Goal: Information Seeking & Learning: Find specific fact

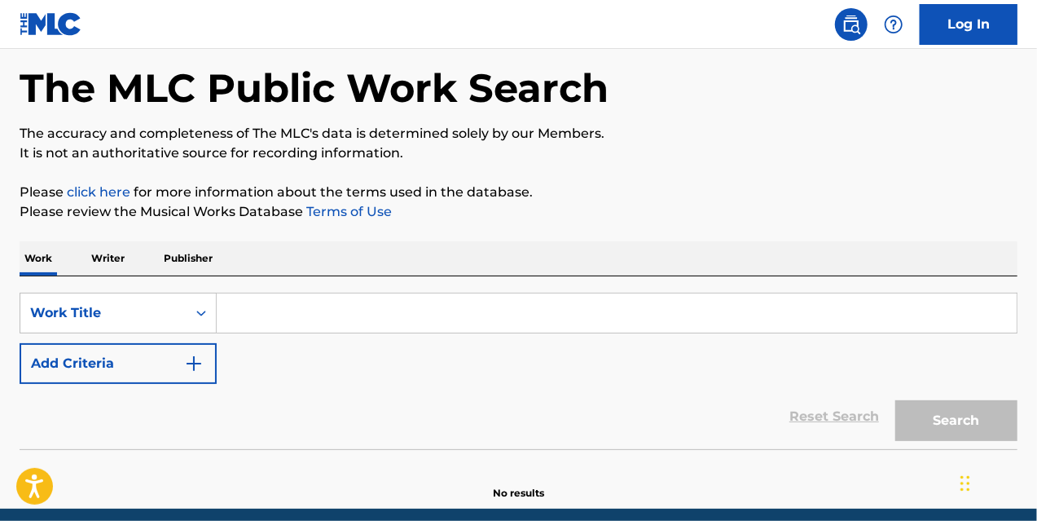
scroll to position [135, 0]
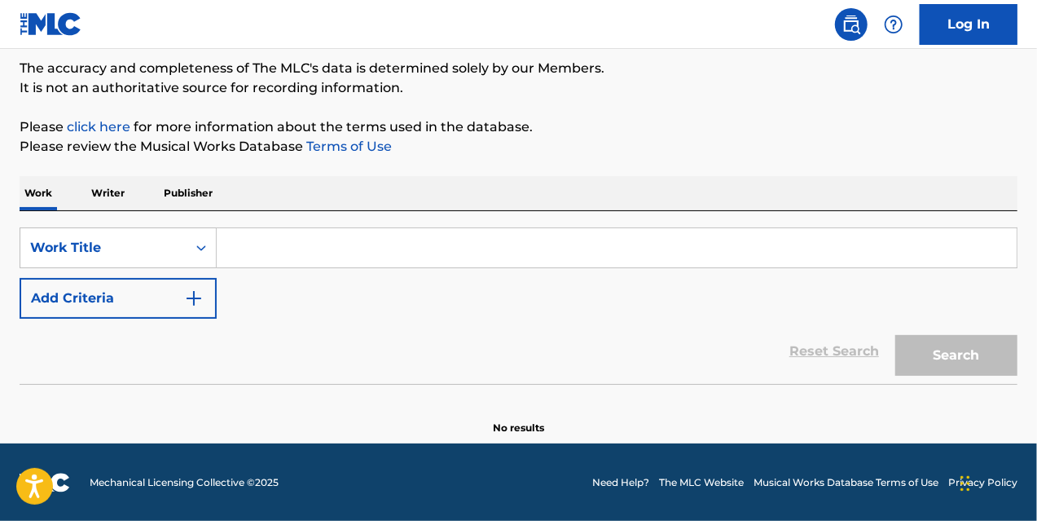
click at [171, 310] on button "Add Criteria" at bounding box center [118, 298] width 197 height 41
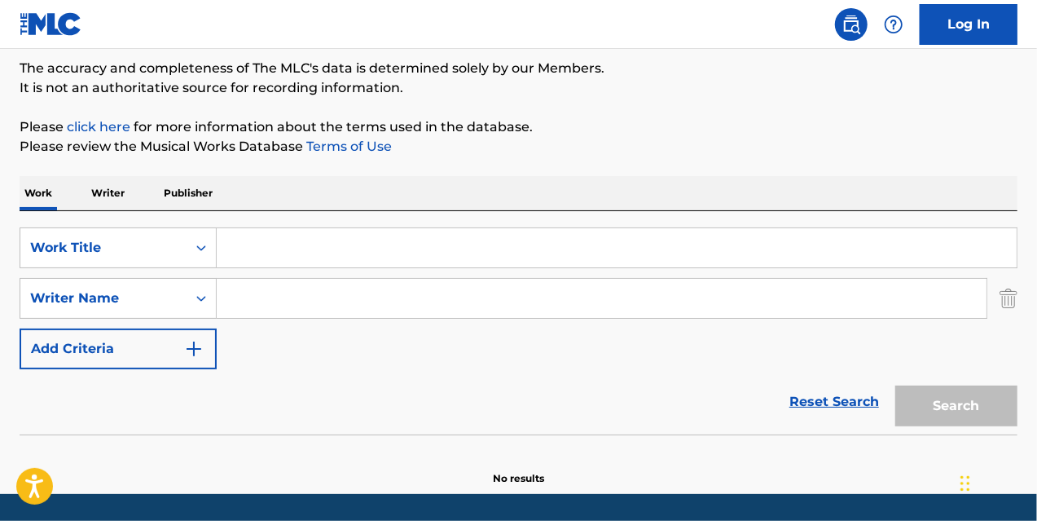
click at [339, 274] on div "SearchWithCriteria148a9fc3-eb4a-4c65-8140-37546f26f731 Work Title SearchWithCri…" at bounding box center [519, 298] width 998 height 142
click at [335, 252] on input "Search Form" at bounding box center [617, 247] width 800 height 39
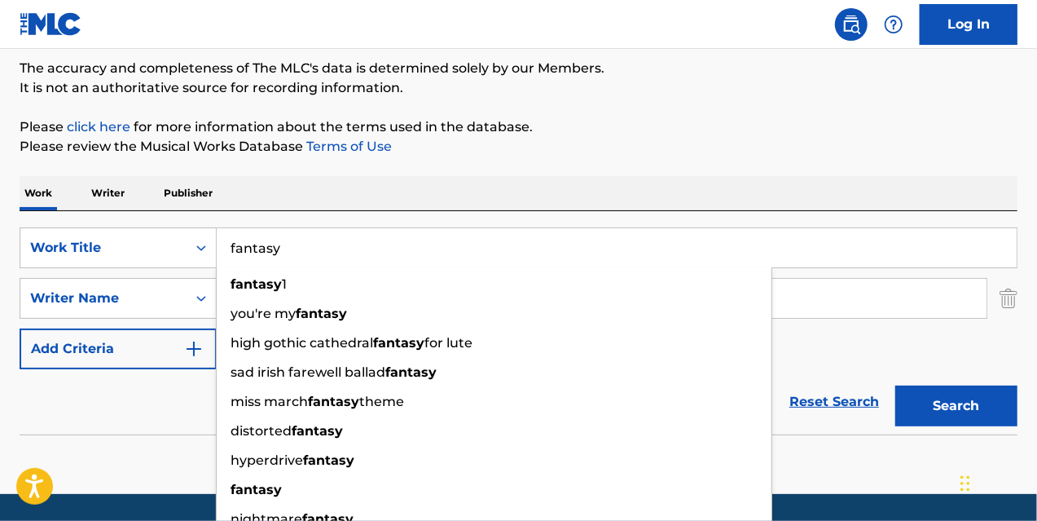
type input "fantasy"
click at [899, 295] on input "Search Form" at bounding box center [602, 298] width 770 height 39
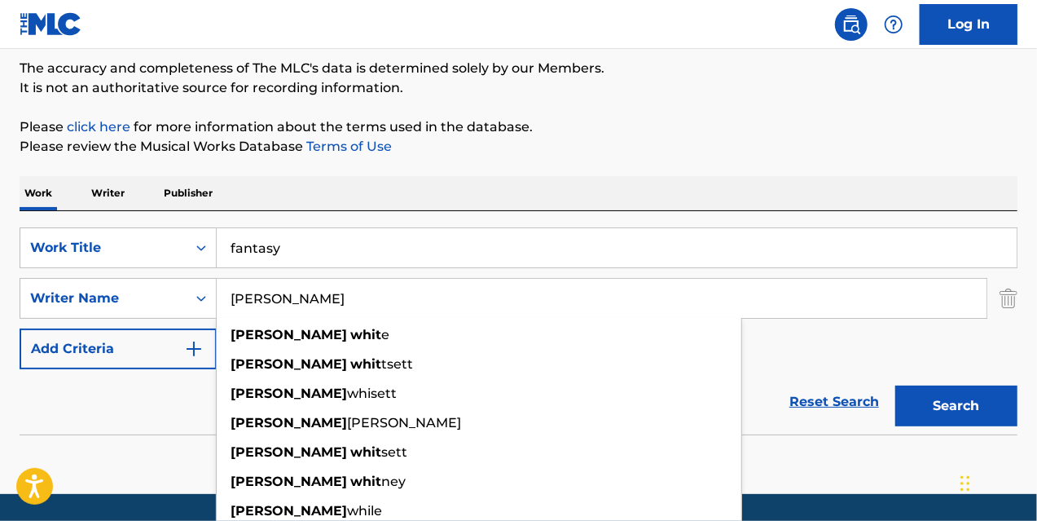
type input "[PERSON_NAME]"
click at [895, 385] on button "Search" at bounding box center [956, 405] width 122 height 41
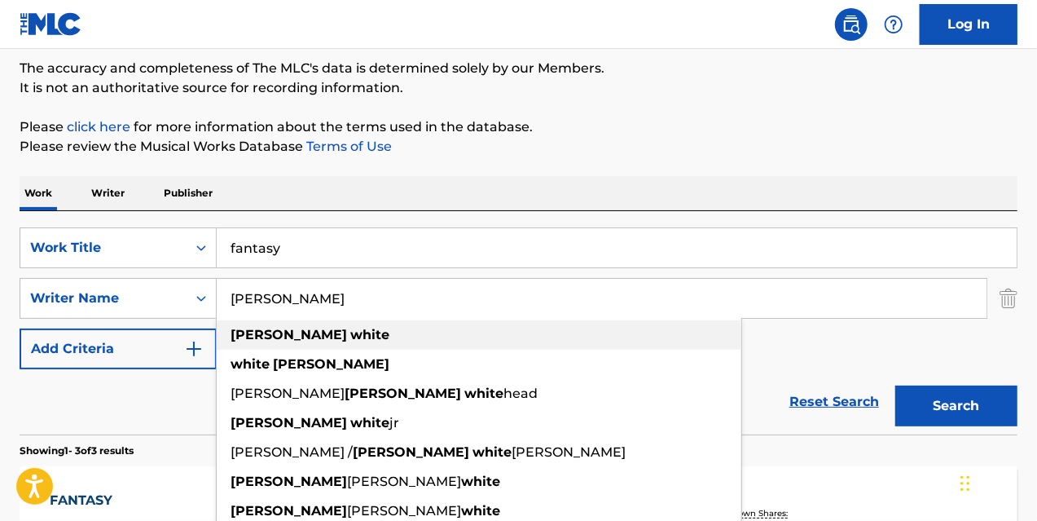
click at [489, 343] on div "[PERSON_NAME]" at bounding box center [479, 334] width 525 height 29
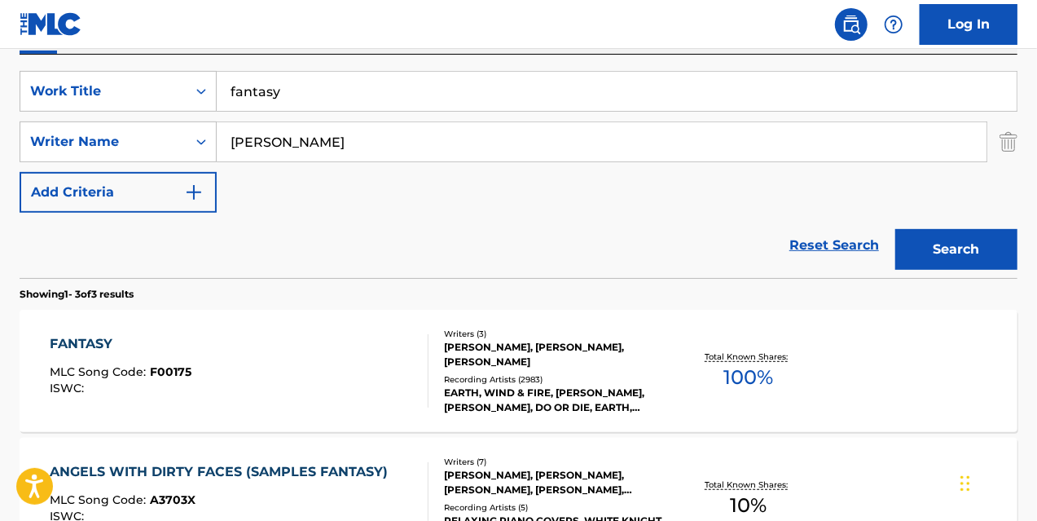
scroll to position [326, 0]
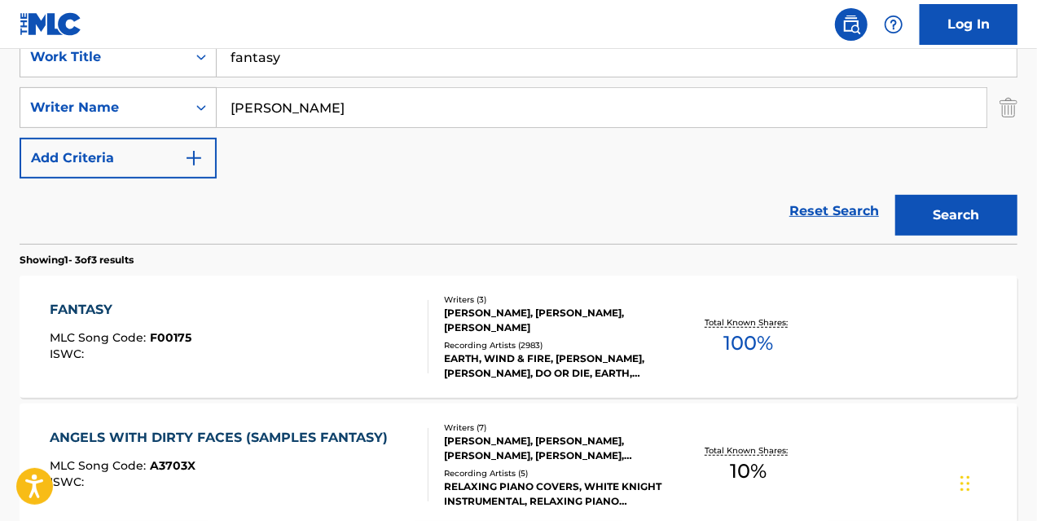
click at [533, 309] on div "[PERSON_NAME], [PERSON_NAME], [PERSON_NAME]" at bounding box center [555, 319] width 222 height 29
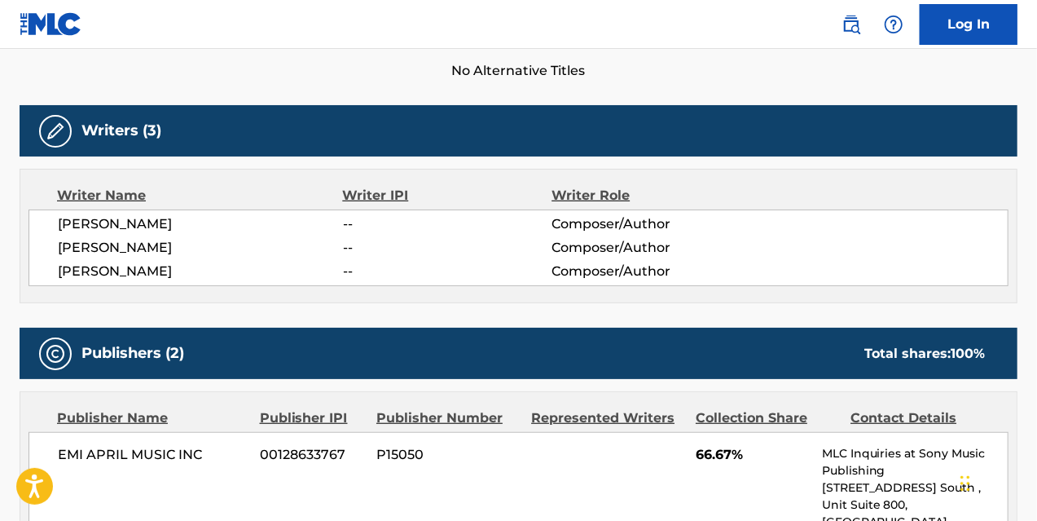
scroll to position [409, 0]
